Goal: Check status: Check status

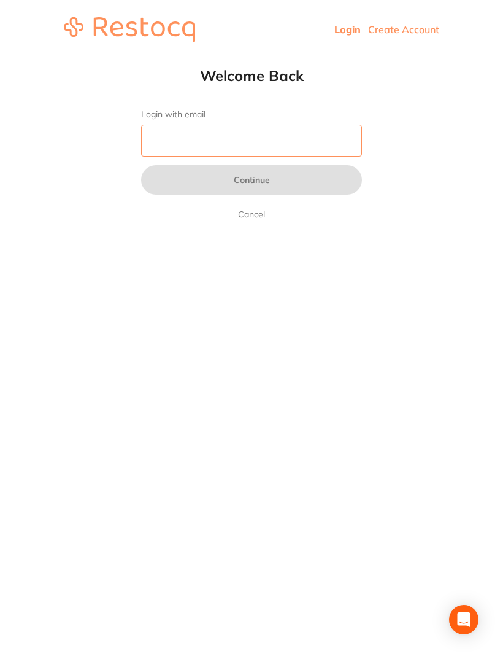
type input "[EMAIL_ADDRESS][DOMAIN_NAME]"
click at [252, 181] on button "Continue" at bounding box center [251, 179] width 221 height 29
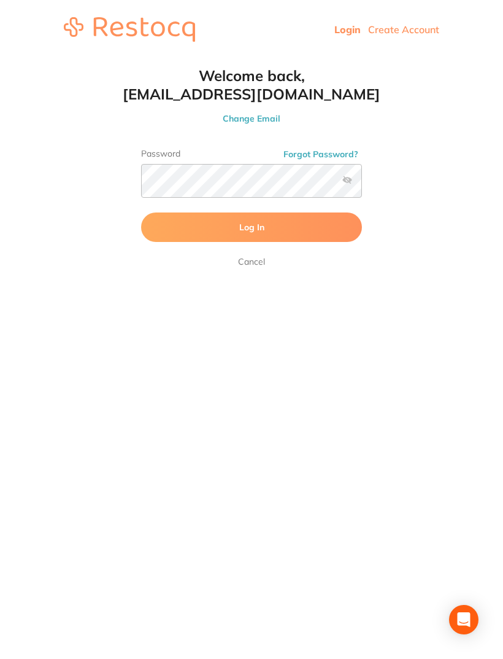
click at [265, 230] on button "Log In" at bounding box center [251, 226] width 221 height 29
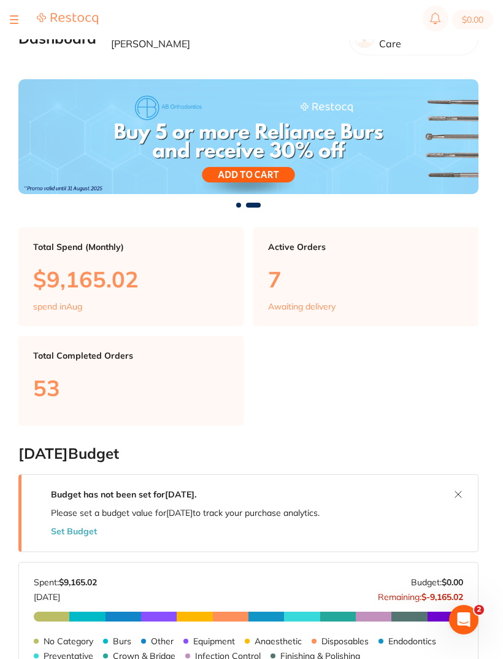
click at [12, 19] on button at bounding box center [14, 19] width 9 height 1
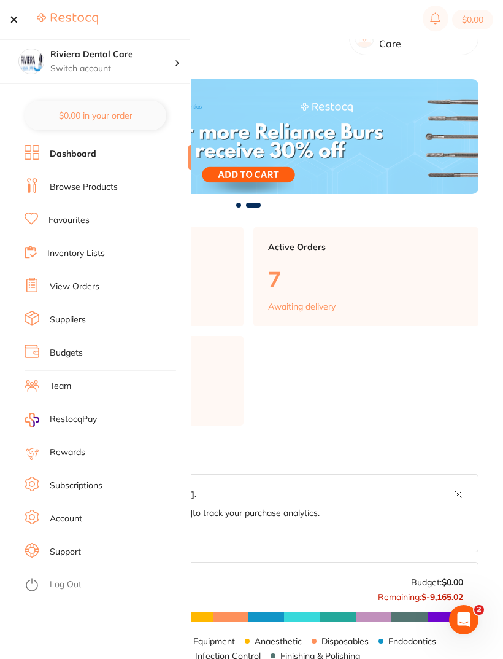
click at [67, 284] on link "View Orders" at bounding box center [75, 286] width 50 height 12
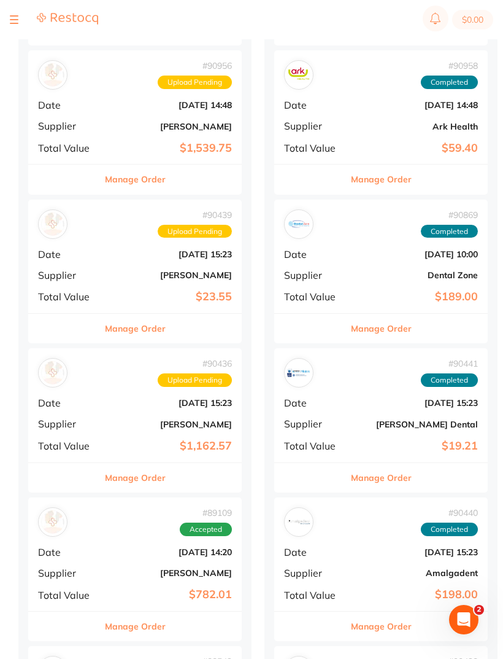
scroll to position [269, 0]
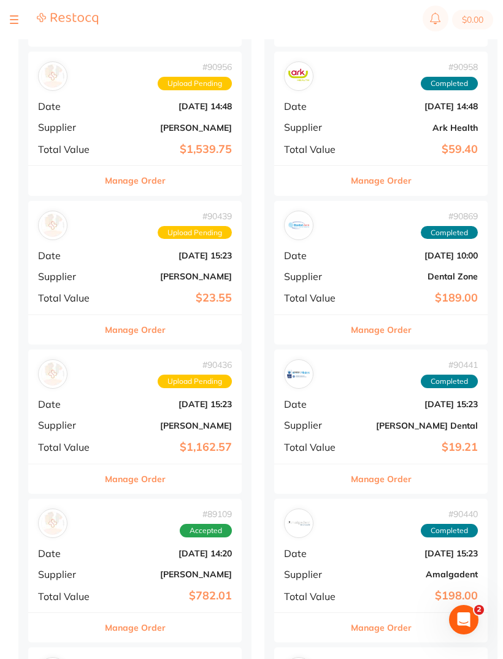
click at [387, 271] on b "Dental Zone" at bounding box center [416, 276] width 123 height 10
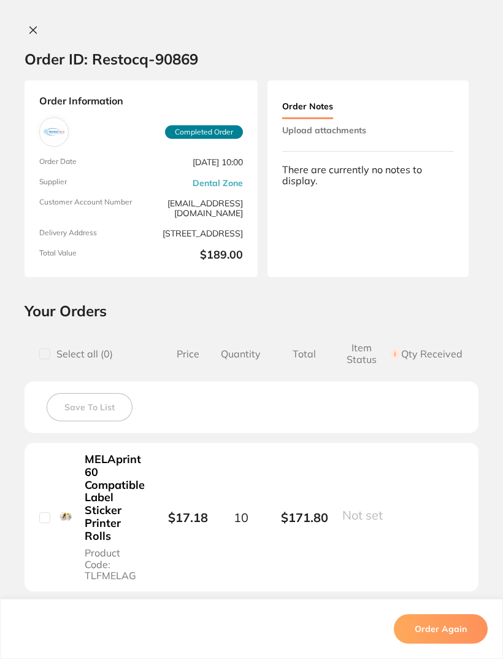
click at [35, 30] on icon at bounding box center [33, 30] width 10 height 10
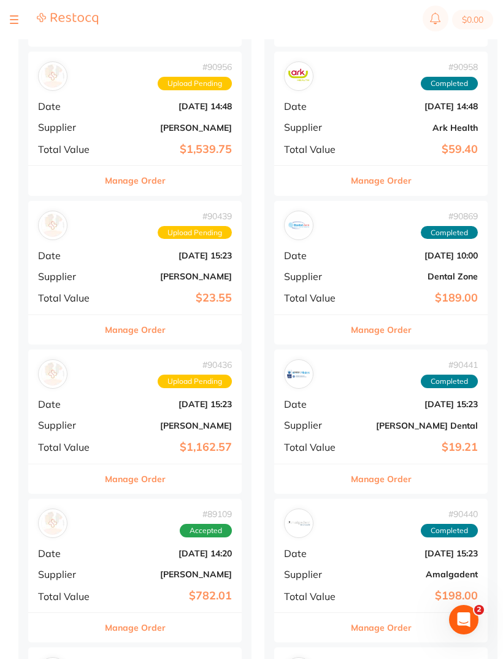
click at [98, 104] on span "Date" at bounding box center [68, 106] width 61 height 11
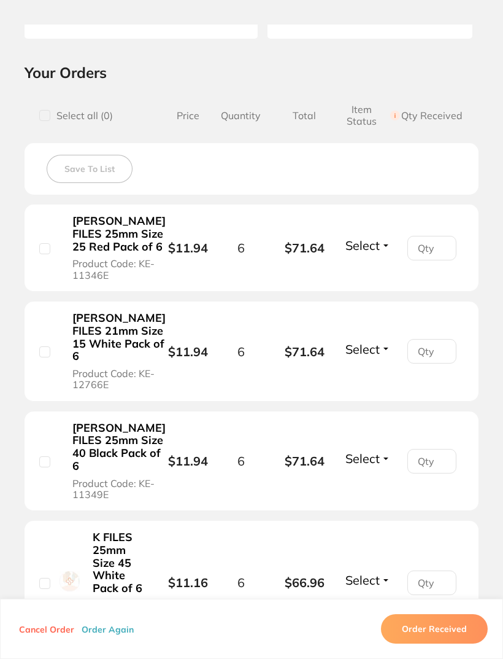
scroll to position [223, 0]
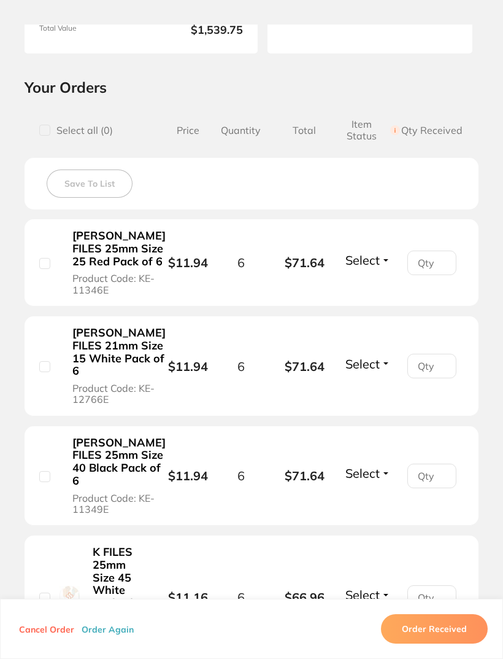
click at [431, 263] on input "number" at bounding box center [431, 262] width 49 height 25
type input "4"
click at [440, 378] on input "number" at bounding box center [431, 365] width 49 height 25
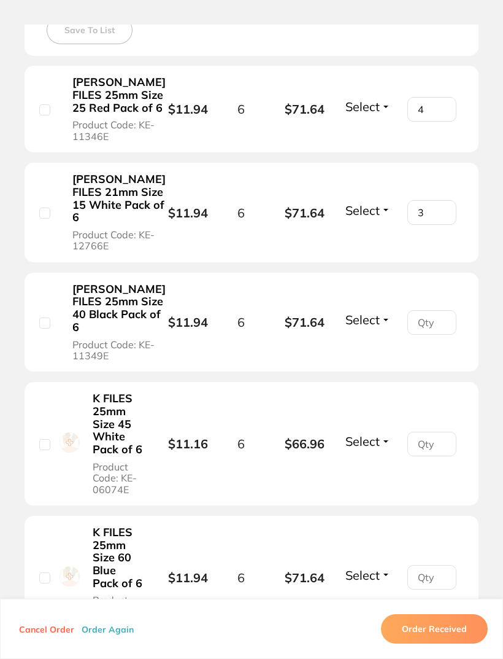
scroll to position [377, 0]
type input "3"
click at [439, 334] on input "number" at bounding box center [431, 321] width 49 height 25
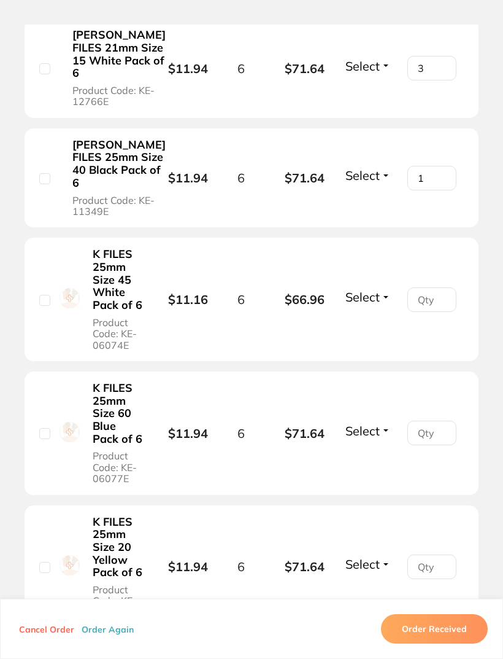
scroll to position [547, 0]
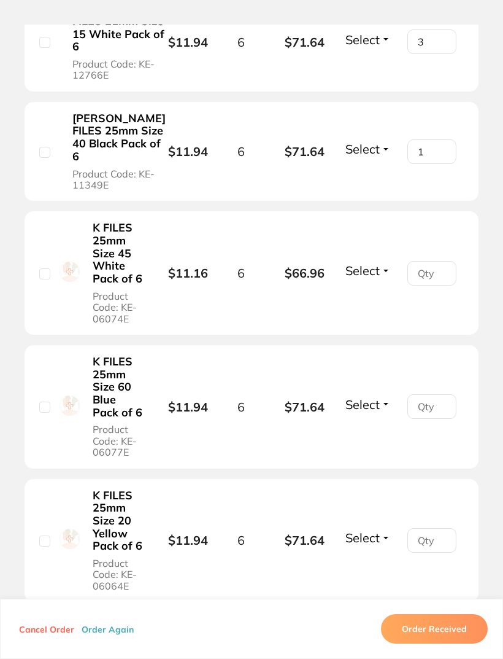
type input "1"
click at [439, 285] on input "number" at bounding box center [431, 273] width 49 height 25
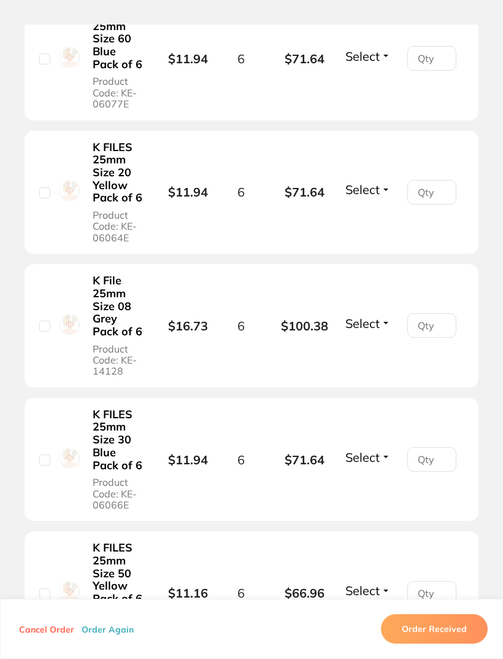
scroll to position [892, 0]
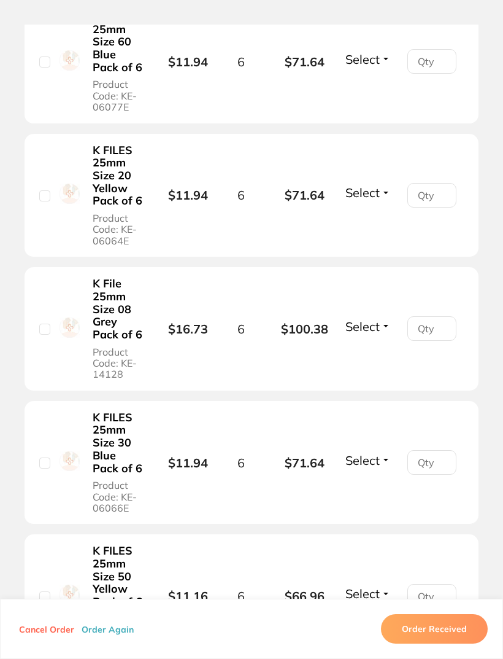
type input "3"
click at [48, 214] on div "K FILES 25mm Size 20 Yellow Pack of 6 Product Code: KE-06064E" at bounding box center [103, 196] width 128 height 104
click at [433, 207] on input "number" at bounding box center [431, 195] width 49 height 25
type input "6"
